Goal: Navigation & Orientation: Find specific page/section

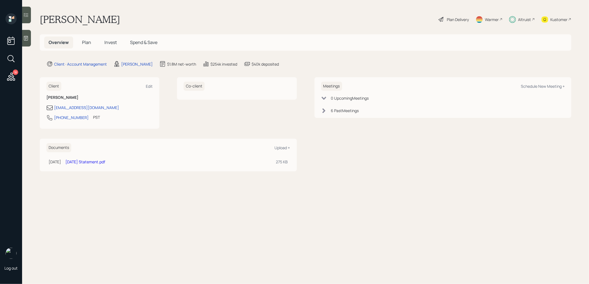
click at [453, 22] on div "Plan Delivery" at bounding box center [458, 20] width 22 height 6
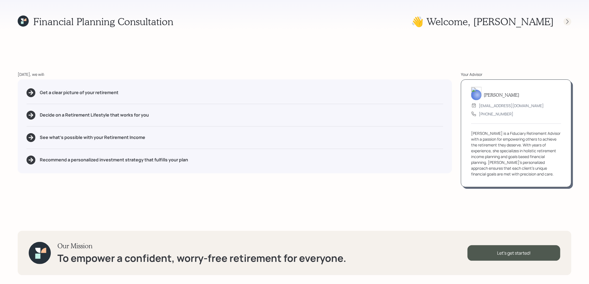
click at [568, 20] on icon at bounding box center [568, 22] width 6 height 6
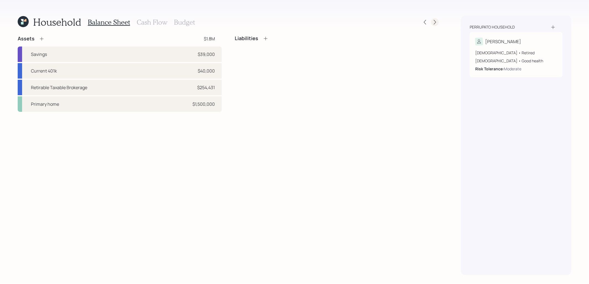
click at [435, 25] on icon at bounding box center [435, 22] width 6 height 6
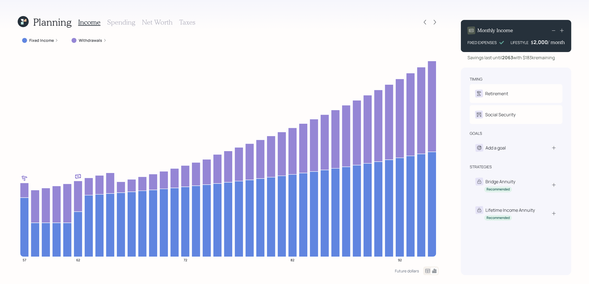
click at [23, 23] on icon at bounding box center [22, 23] width 2 height 2
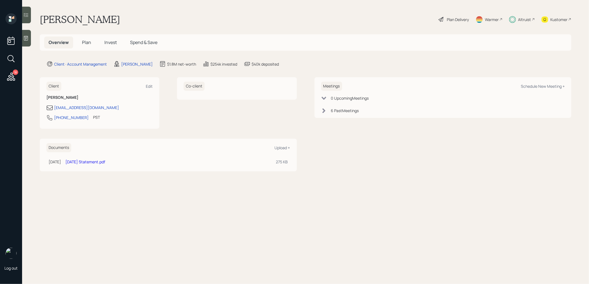
click at [143, 44] on span "Spend & Save" at bounding box center [143, 42] width 27 height 6
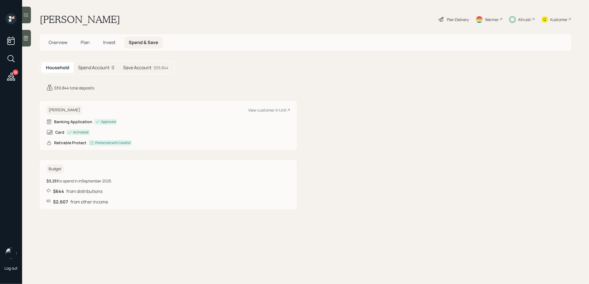
click at [56, 39] on h5 "Overview" at bounding box center [58, 42] width 28 height 12
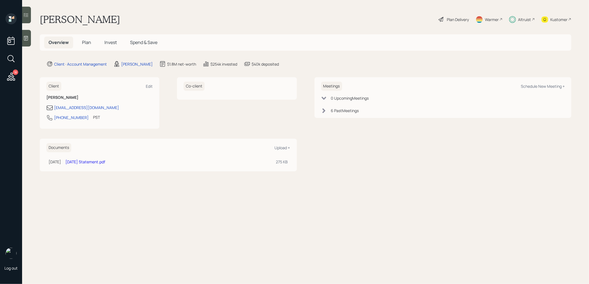
click at [85, 42] on span "Plan" at bounding box center [86, 42] width 9 height 6
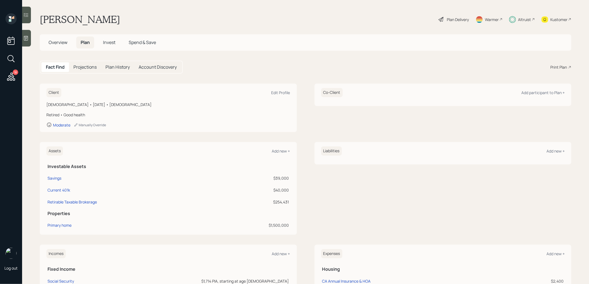
click at [57, 41] on span "Overview" at bounding box center [58, 42] width 19 height 6
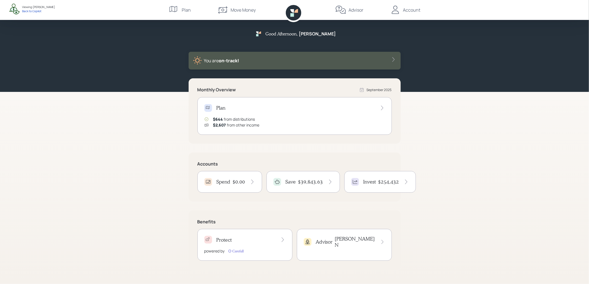
click at [298, 184] on div "Save $39,843.63" at bounding box center [304, 182] width 60 height 8
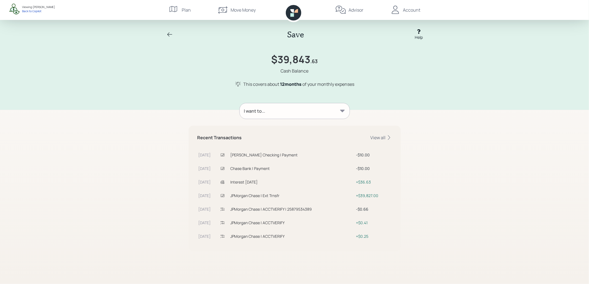
click at [308, 108] on div "I want to..." at bounding box center [295, 110] width 110 height 15
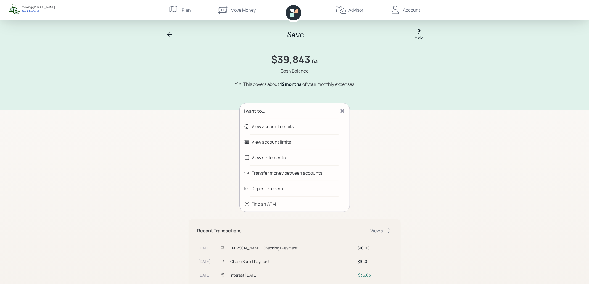
click at [169, 34] on icon at bounding box center [169, 34] width 5 height 4
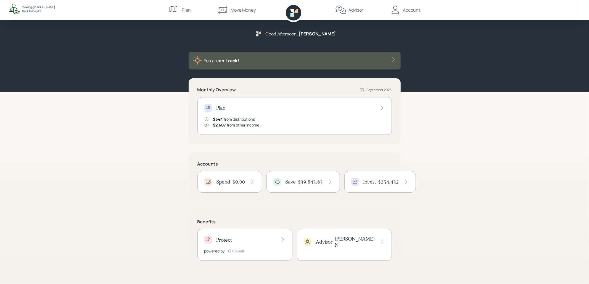
click at [293, 180] on h4 "Save" at bounding box center [291, 182] width 11 height 6
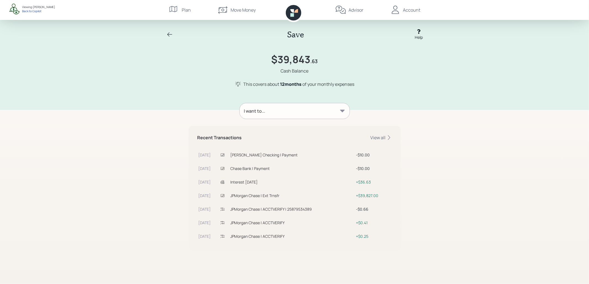
click at [327, 110] on div "I want to..." at bounding box center [295, 110] width 110 height 15
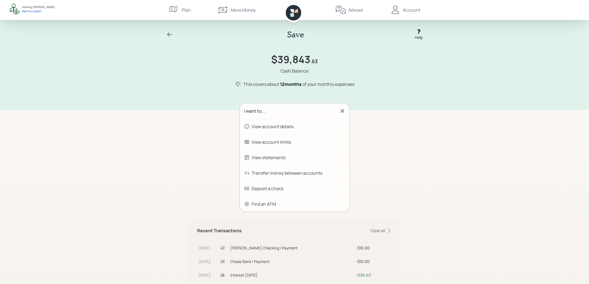
click at [263, 204] on div "Find an ATM" at bounding box center [264, 203] width 24 height 7
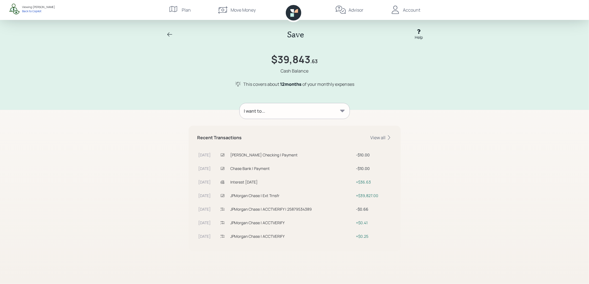
click at [167, 34] on icon at bounding box center [170, 34] width 7 height 7
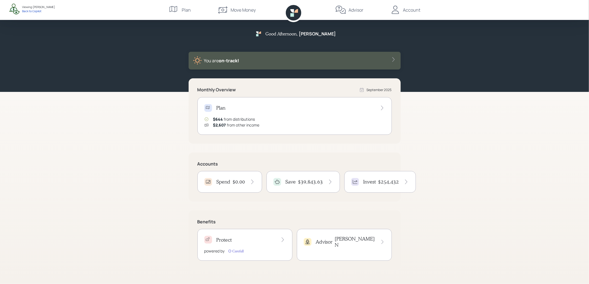
click at [241, 182] on h4 "$0.00" at bounding box center [239, 182] width 12 height 6
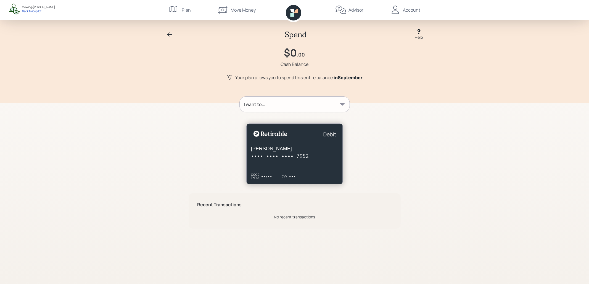
click at [310, 102] on div "I want to..." at bounding box center [295, 103] width 110 height 15
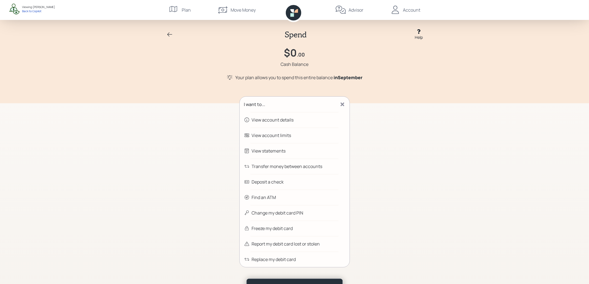
click at [330, 104] on div "I want to..." at bounding box center [295, 103] width 110 height 15
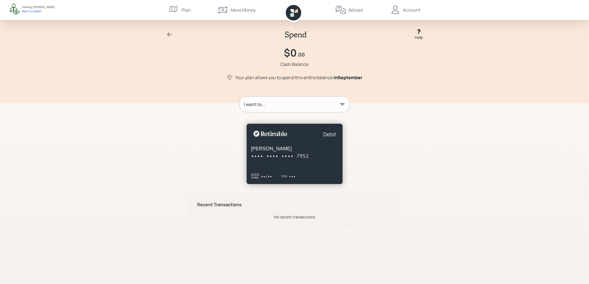
click at [168, 33] on icon at bounding box center [170, 34] width 7 height 7
